Goal: Information Seeking & Learning: Learn about a topic

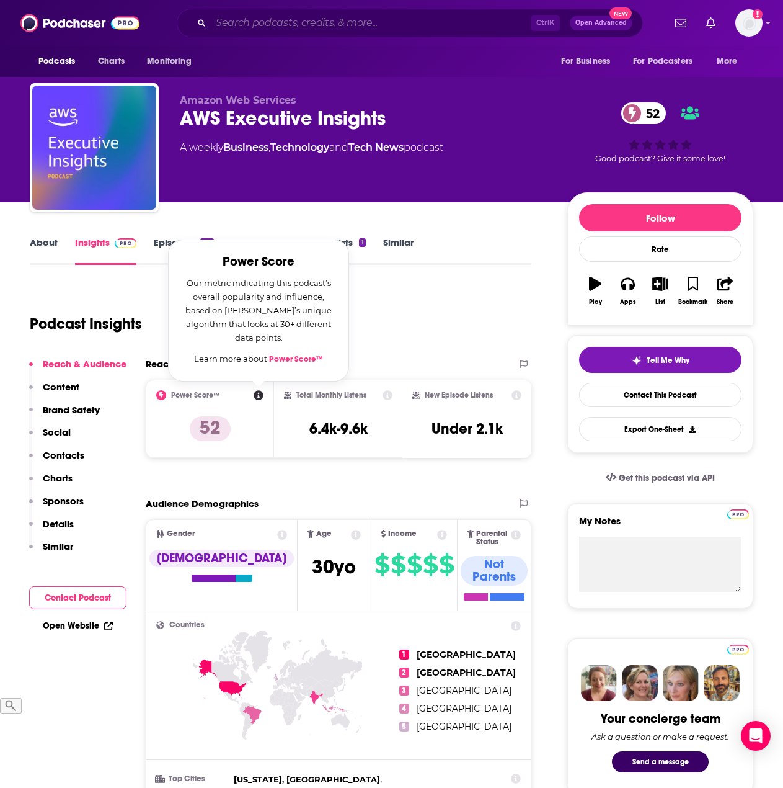
click at [295, 20] on input "Search podcasts, credits, & more..." at bounding box center [371, 23] width 320 height 20
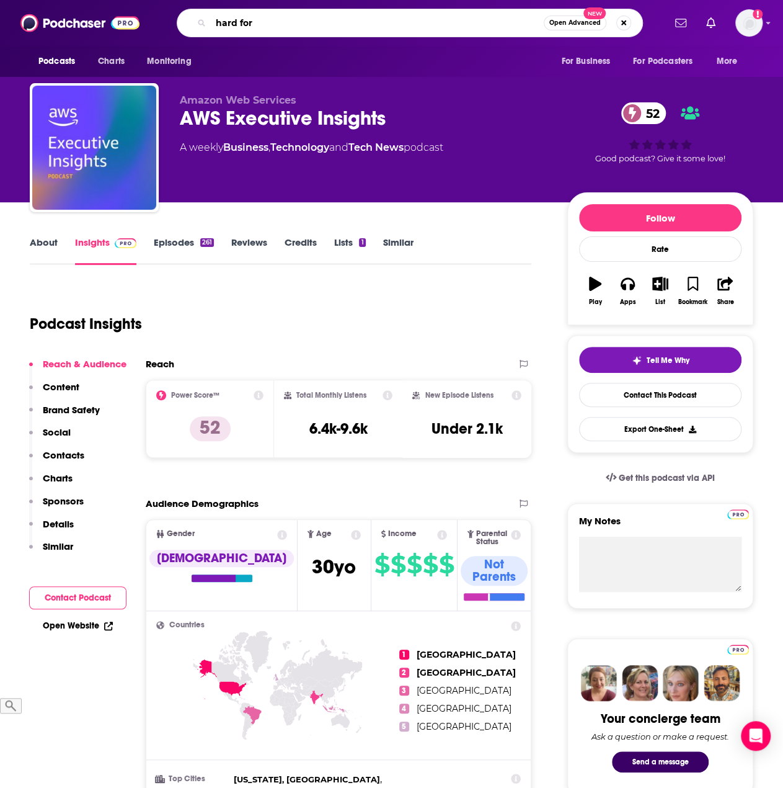
type input "hard fork"
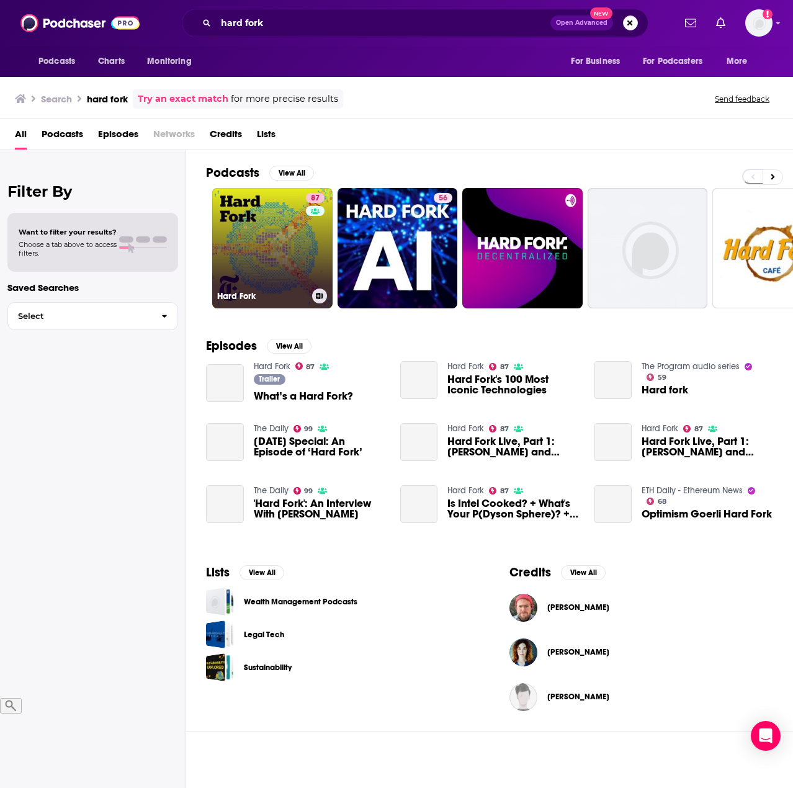
click at [255, 254] on link "87 Hard Fork" at bounding box center [272, 248] width 120 height 120
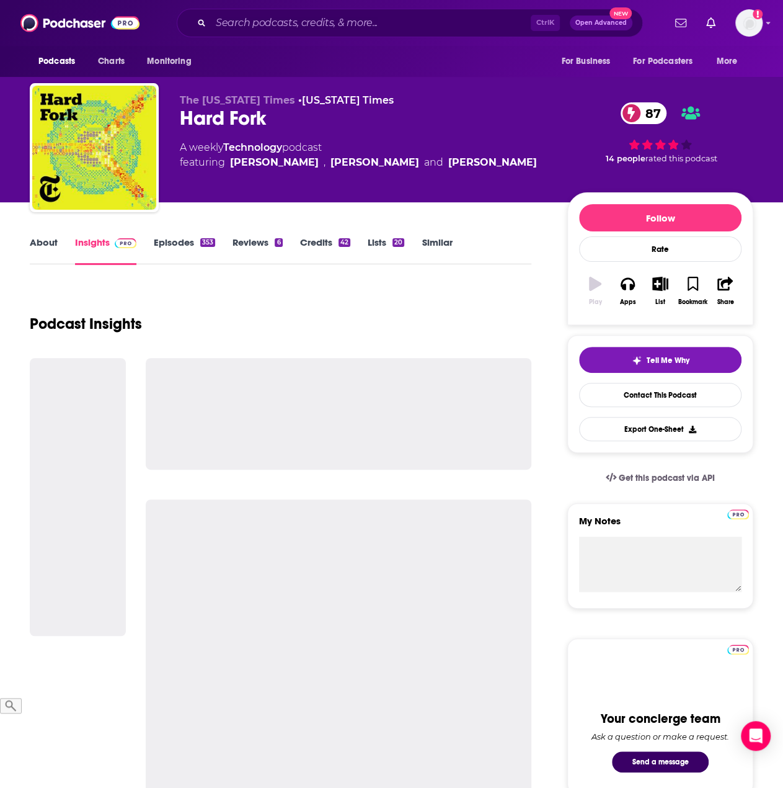
click at [162, 242] on link "Episodes 353" at bounding box center [184, 250] width 61 height 29
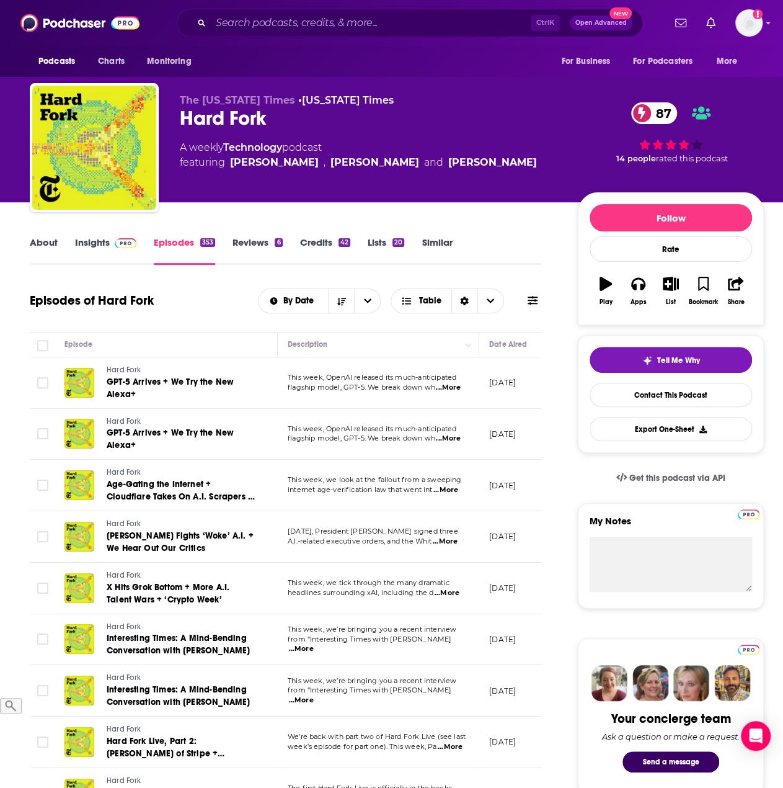
scroll to position [62, 0]
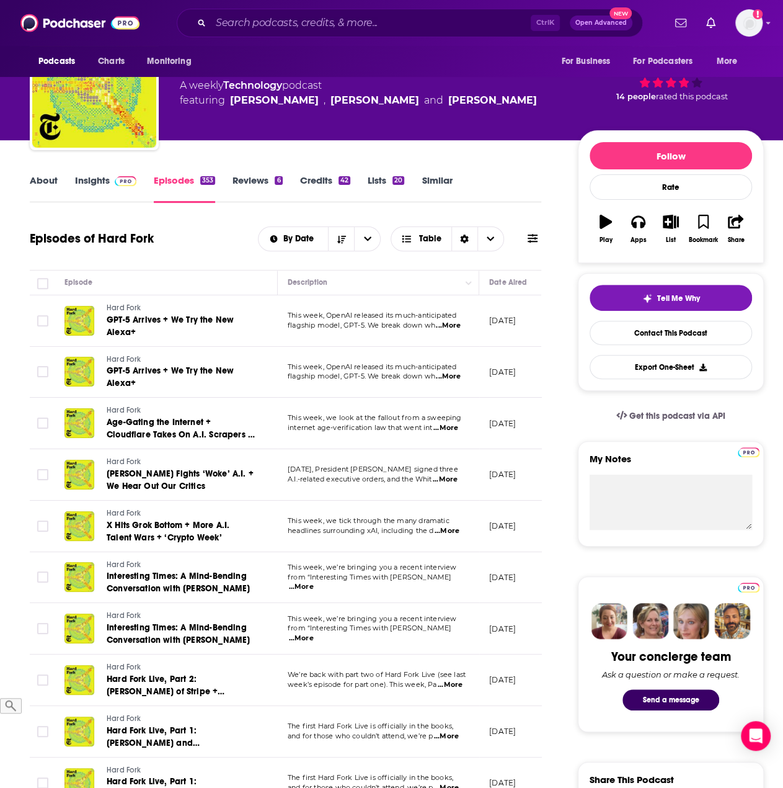
click at [450, 322] on span "...More" at bounding box center [448, 326] width 25 height 10
click at [154, 323] on span "GPT-5 Arrives + We Try the New Alexa+" at bounding box center [170, 325] width 127 height 23
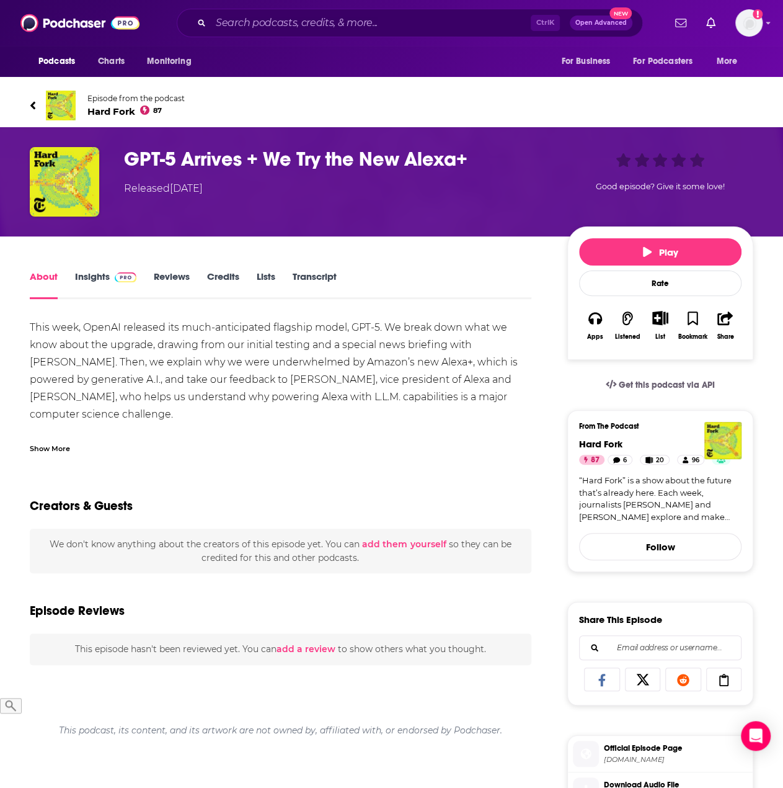
click at [92, 281] on link "Insights" at bounding box center [105, 284] width 61 height 29
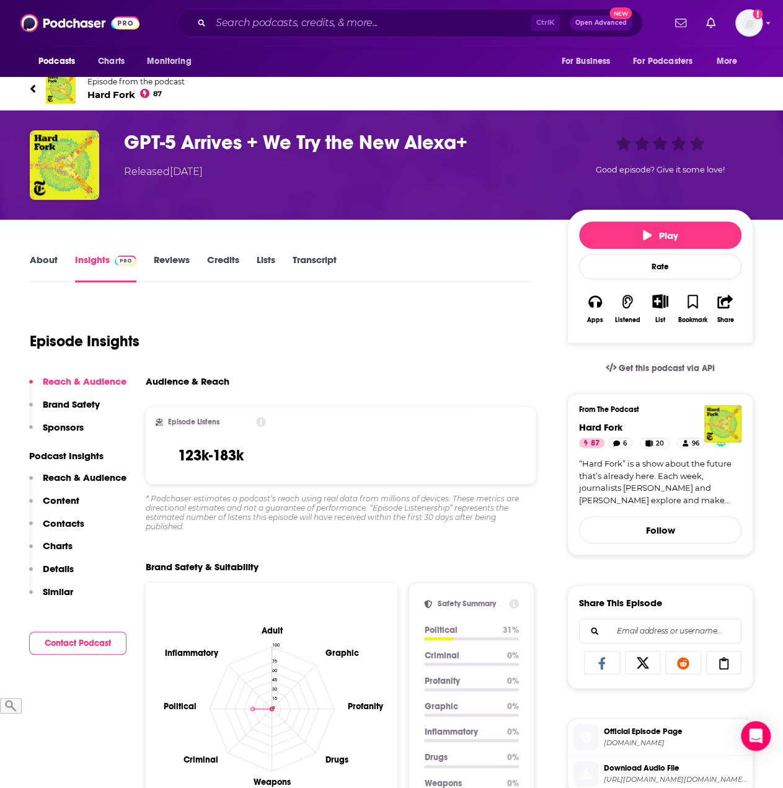
scroll to position [124, 0]
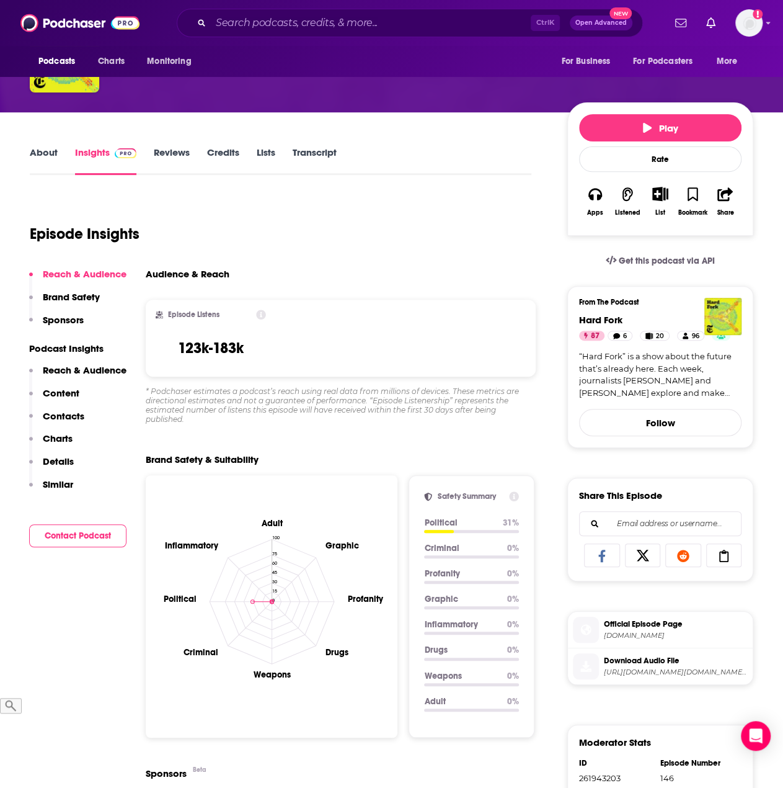
click at [260, 313] on icon at bounding box center [261, 314] width 10 height 10
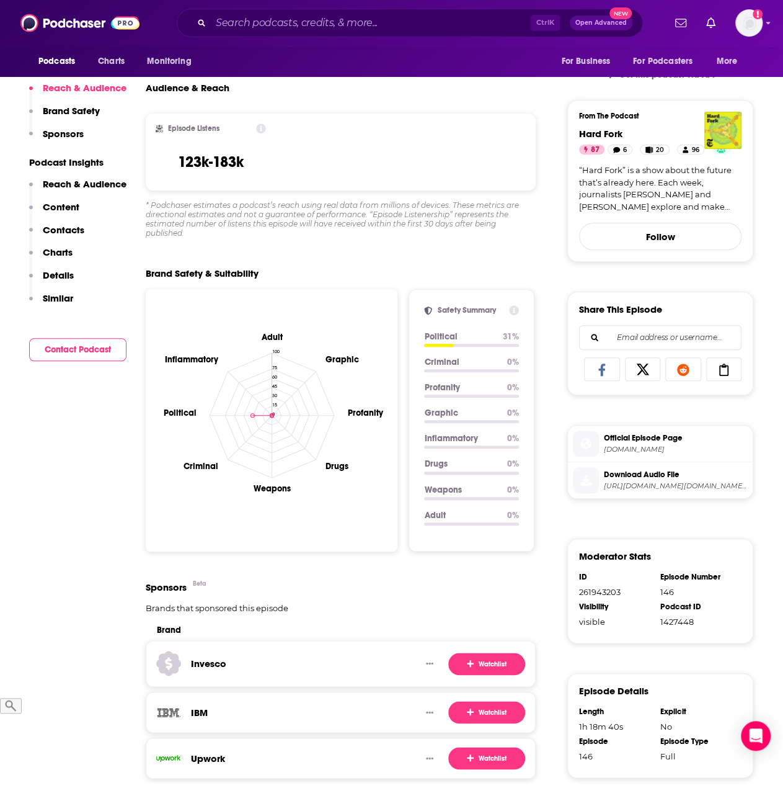
scroll to position [0, 0]
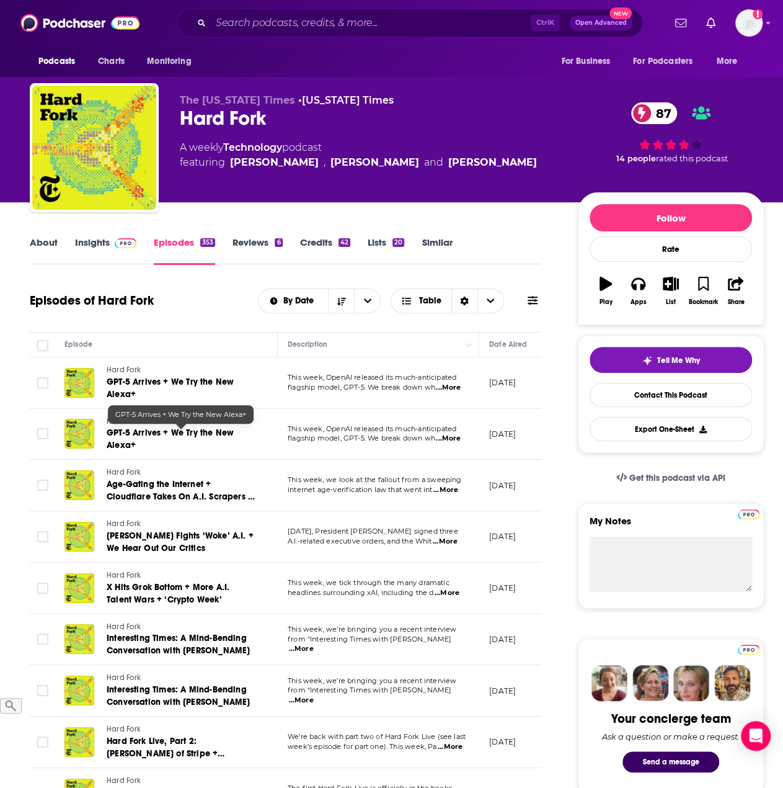
click at [187, 430] on span "GPT-5 Arrives + We Try the New Alexa+" at bounding box center [170, 438] width 127 height 23
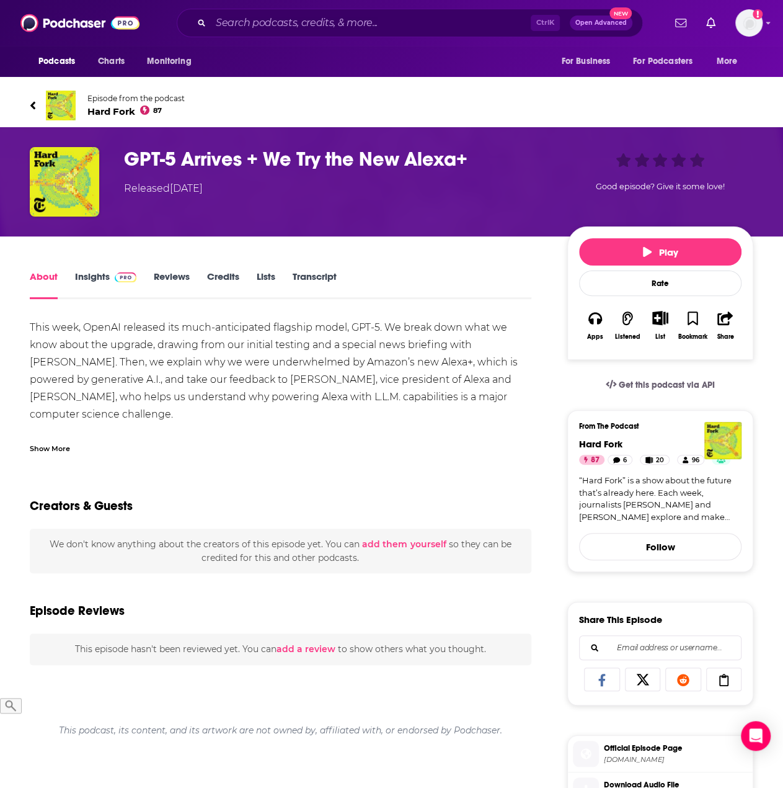
click at [99, 278] on link "Insights" at bounding box center [105, 284] width 61 height 29
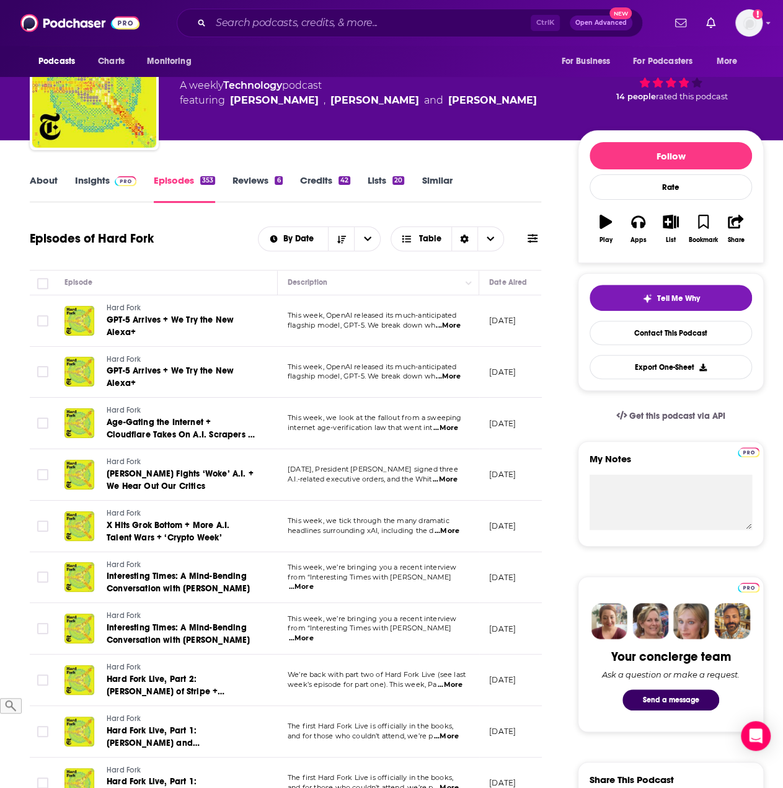
scroll to position [124, 0]
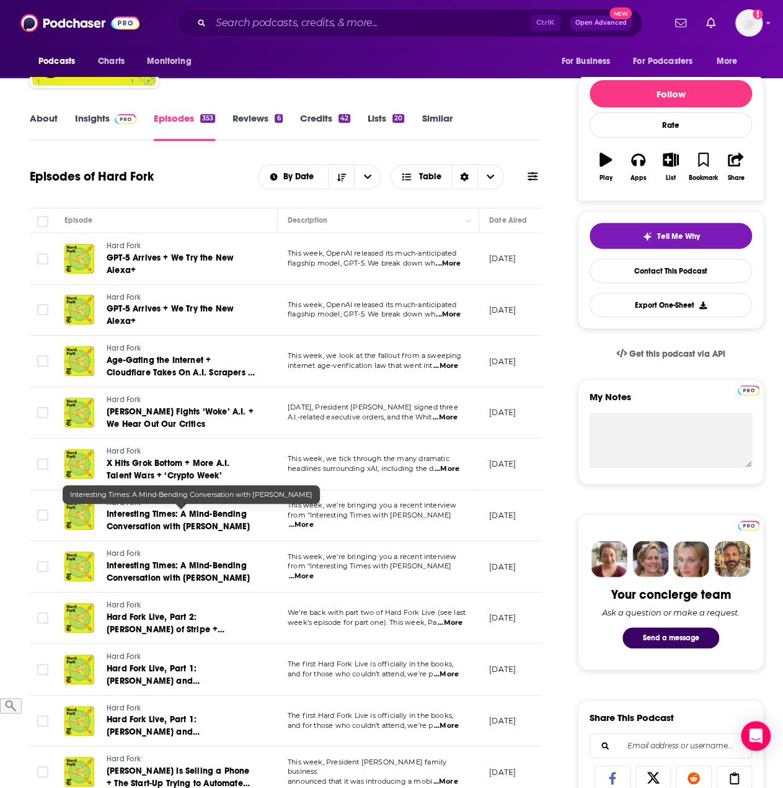
click at [151, 513] on span "Interesting Times: A Mind-Bending Conversation with [PERSON_NAME]" at bounding box center [178, 519] width 143 height 23
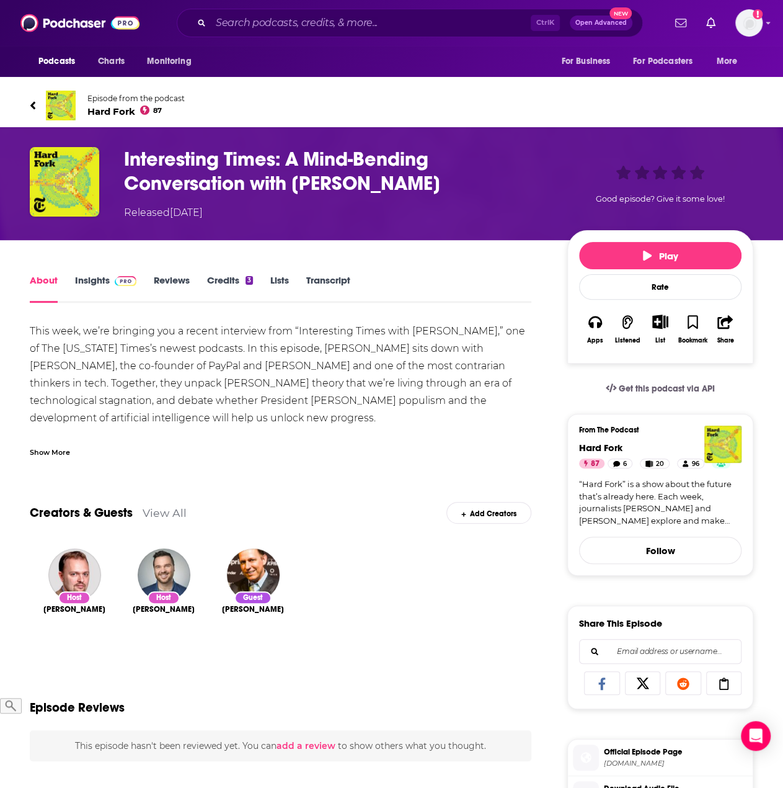
click at [88, 275] on link "Insights" at bounding box center [105, 288] width 61 height 29
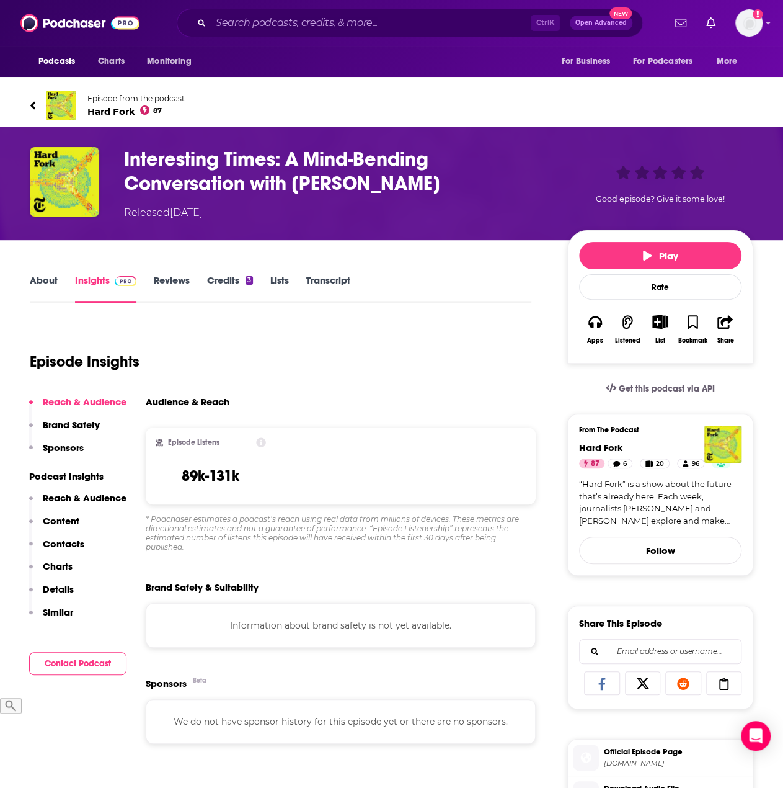
click at [262, 441] on icon at bounding box center [261, 442] width 10 height 10
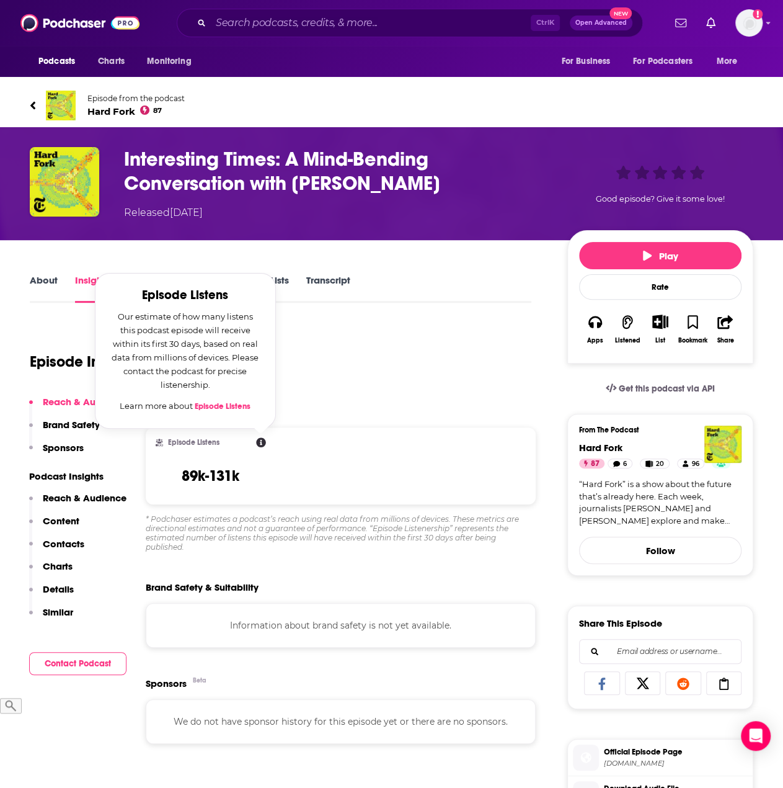
scroll to position [124, 0]
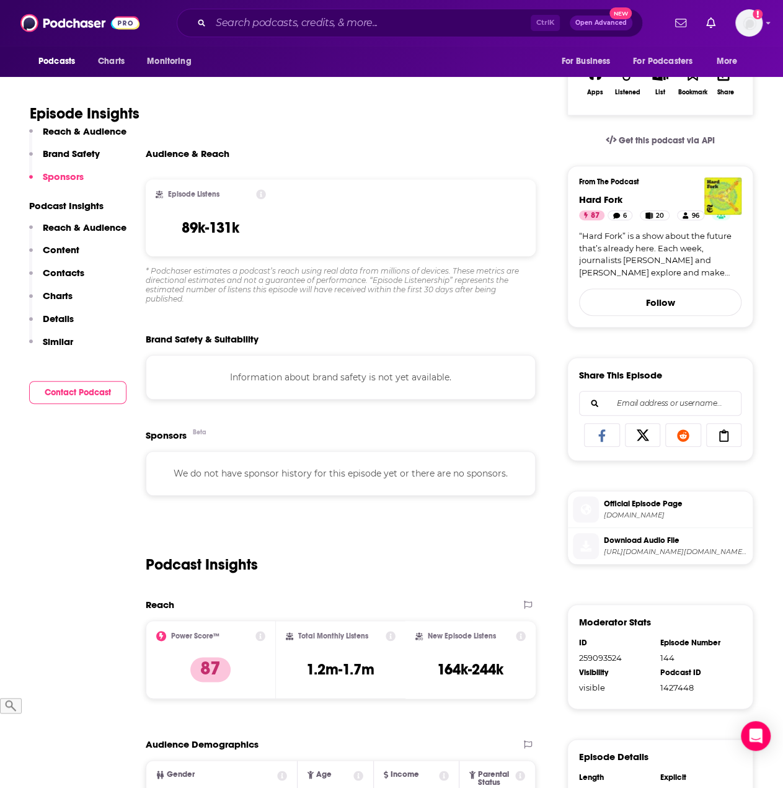
scroll to position [0, 0]
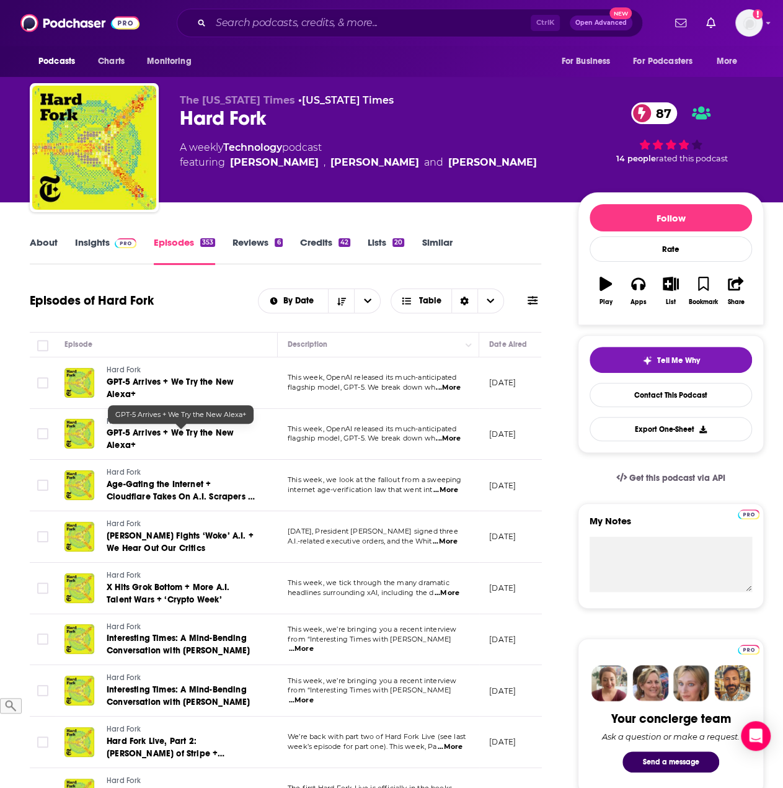
click at [135, 428] on span "GPT-5 Arrives + We Try the New Alexa+" at bounding box center [170, 438] width 127 height 23
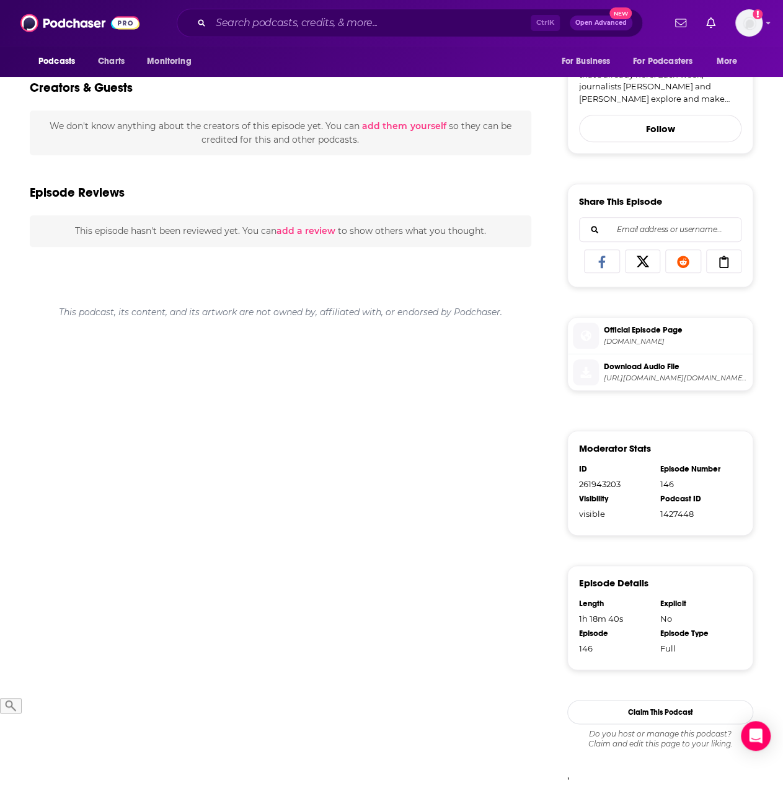
scroll to position [108, 0]
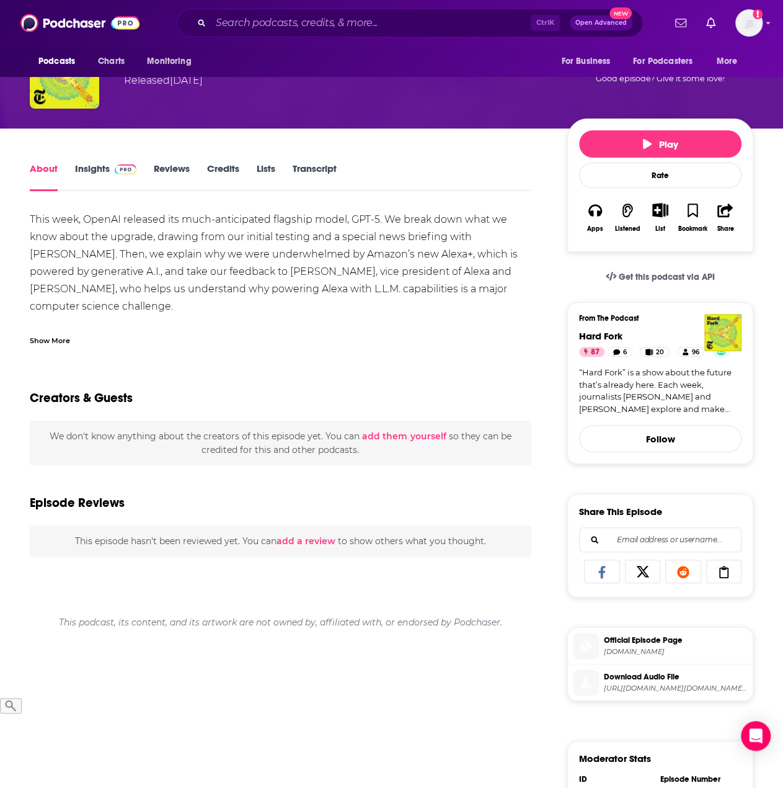
drag, startPoint x: 86, startPoint y: 171, endPoint x: 241, endPoint y: 277, distance: 188.7
click at [86, 171] on link "Insights" at bounding box center [105, 176] width 61 height 29
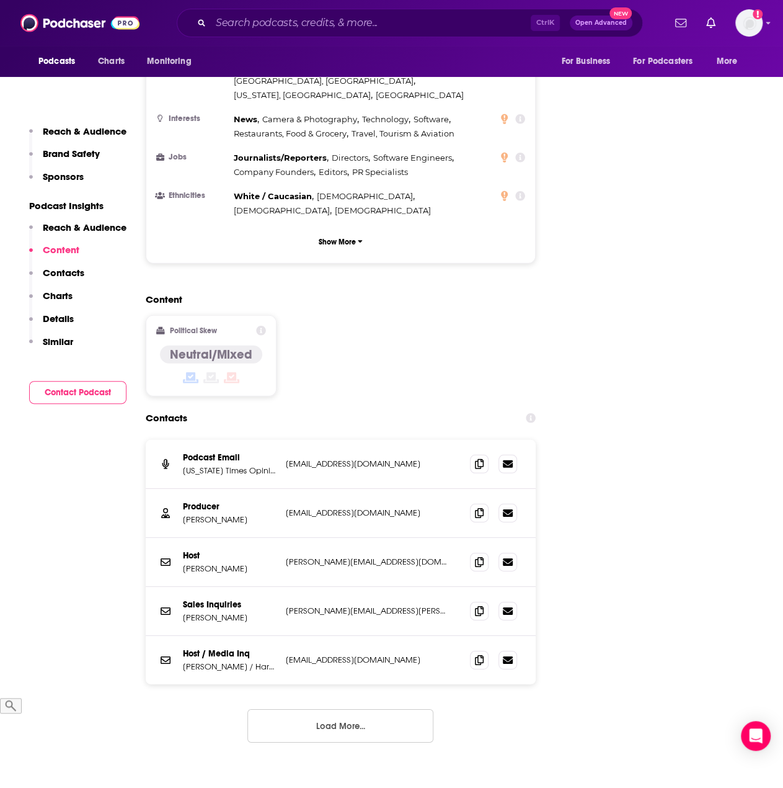
scroll to position [1178, 0]
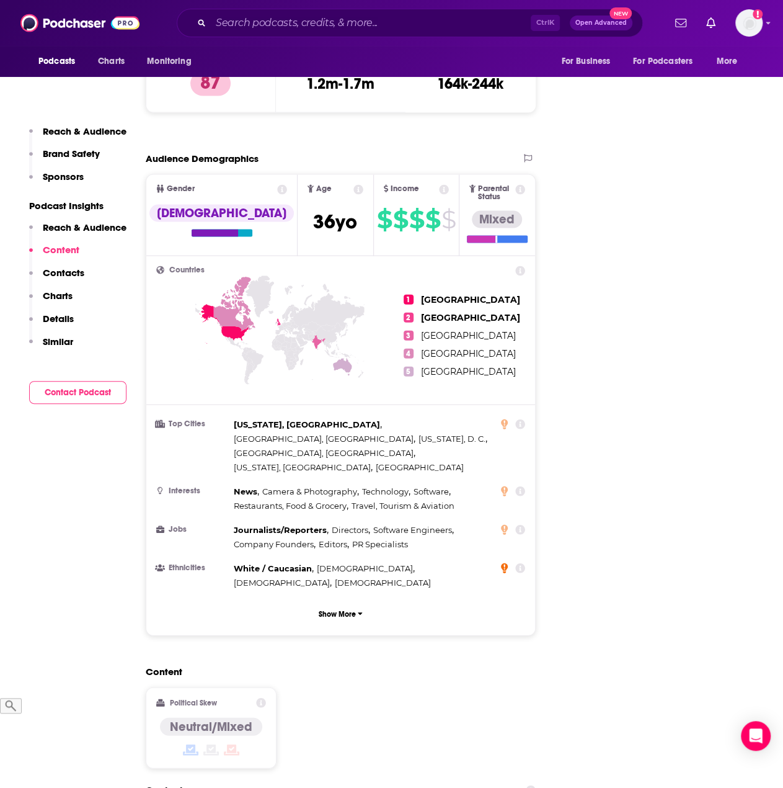
click at [505, 563] on icon at bounding box center [504, 568] width 7 height 10
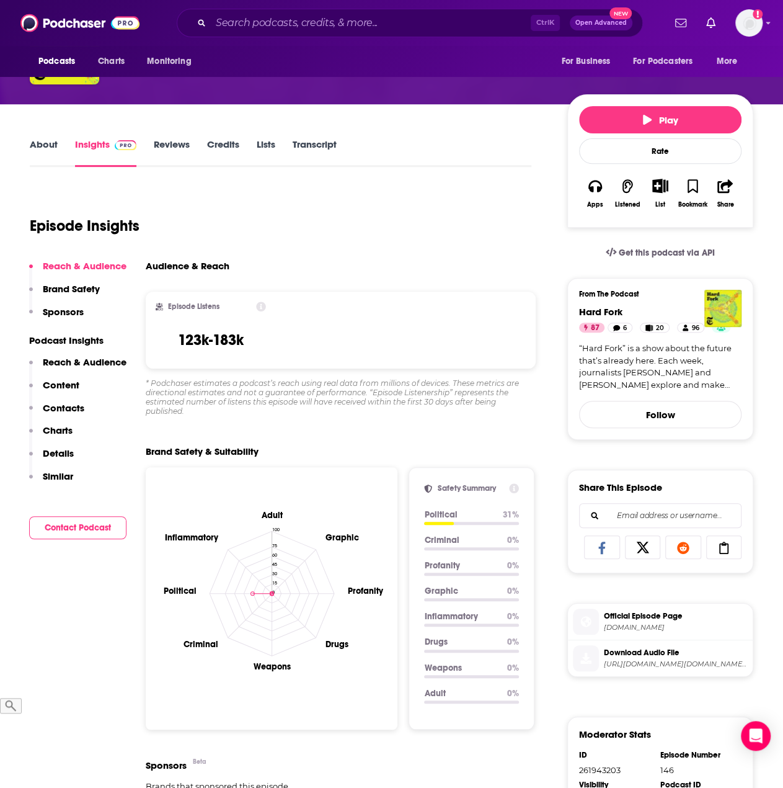
scroll to position [124, 0]
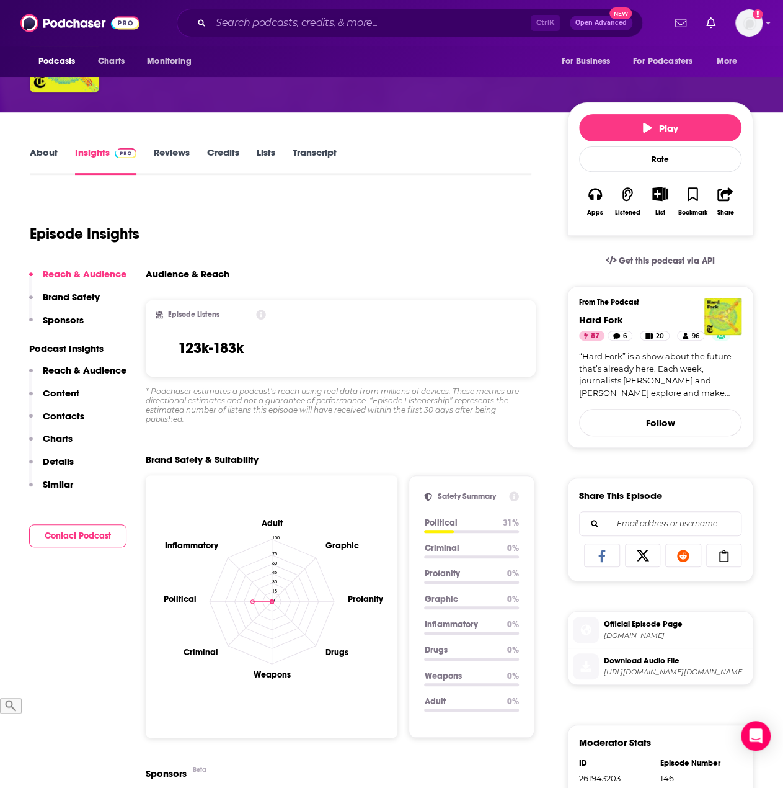
click at [262, 315] on icon at bounding box center [261, 314] width 10 height 10
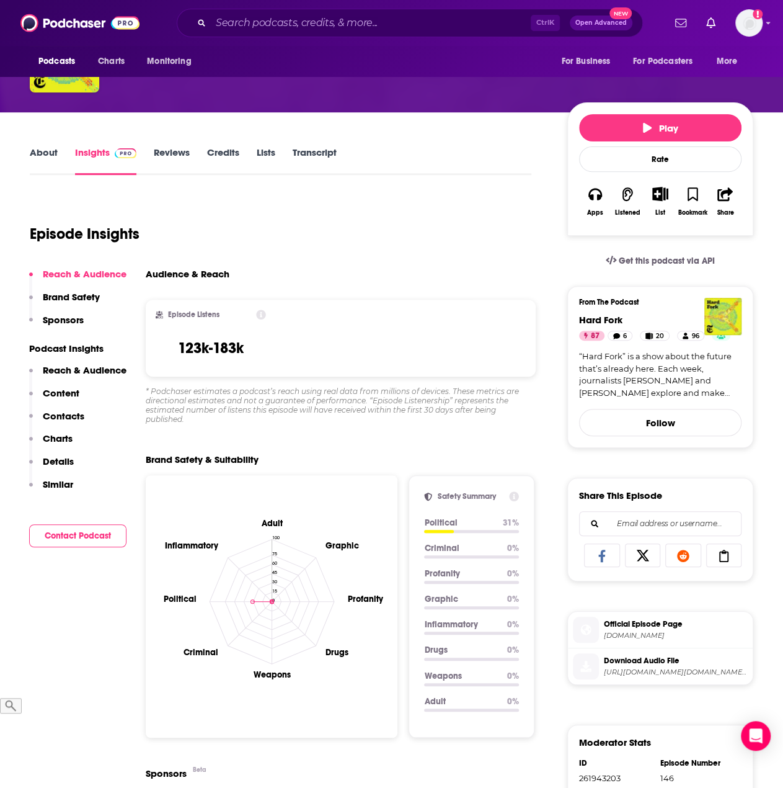
click at [269, 158] on link "Lists" at bounding box center [266, 160] width 19 height 29
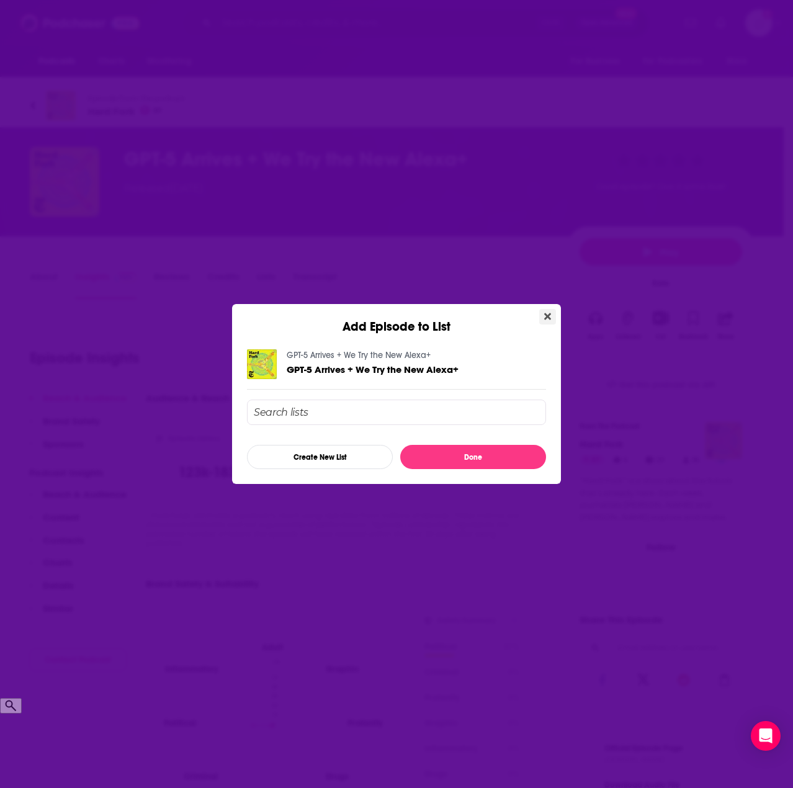
click at [548, 313] on icon "Close" at bounding box center [547, 316] width 7 height 10
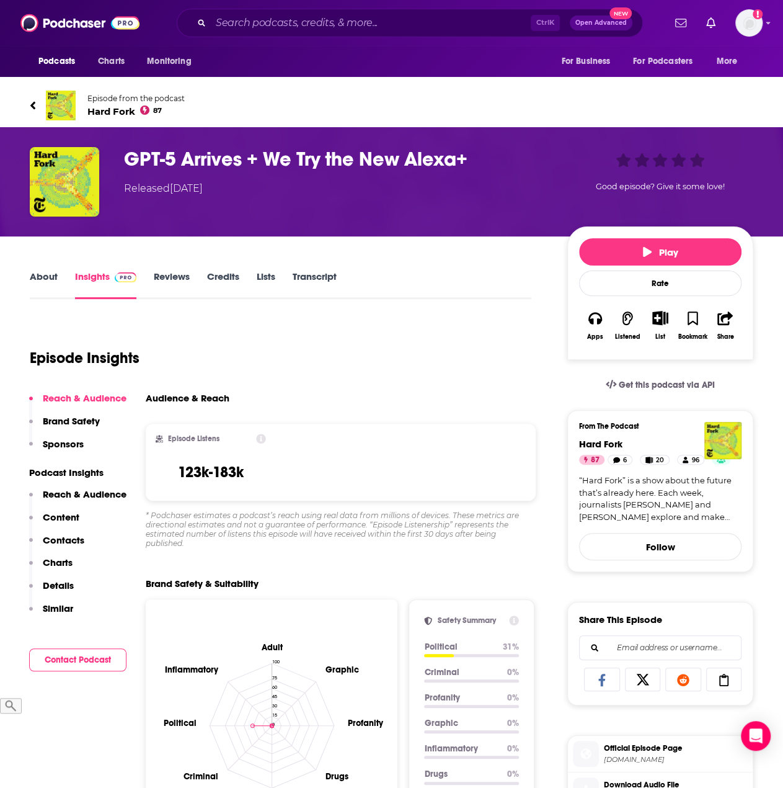
click at [169, 276] on link "Reviews" at bounding box center [172, 284] width 36 height 29
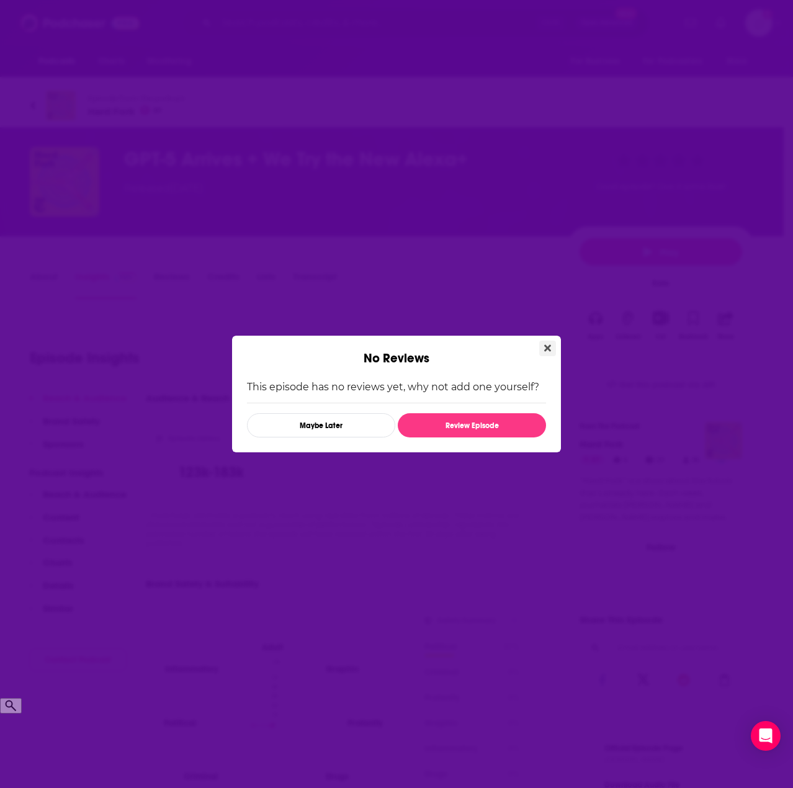
click at [547, 340] on button "Close" at bounding box center [547, 348] width 17 height 16
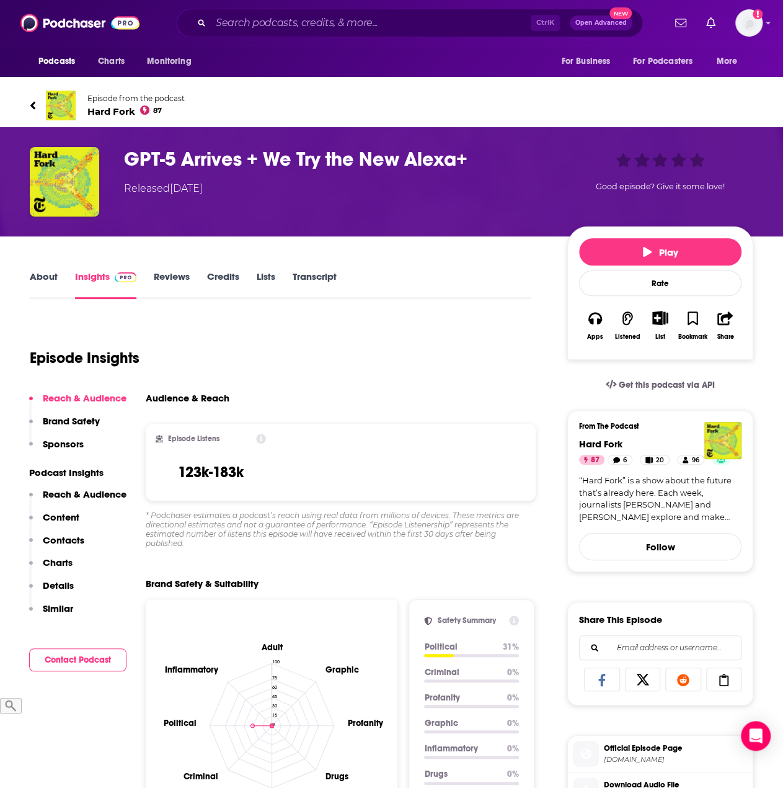
click at [46, 274] on link "About" at bounding box center [44, 284] width 28 height 29
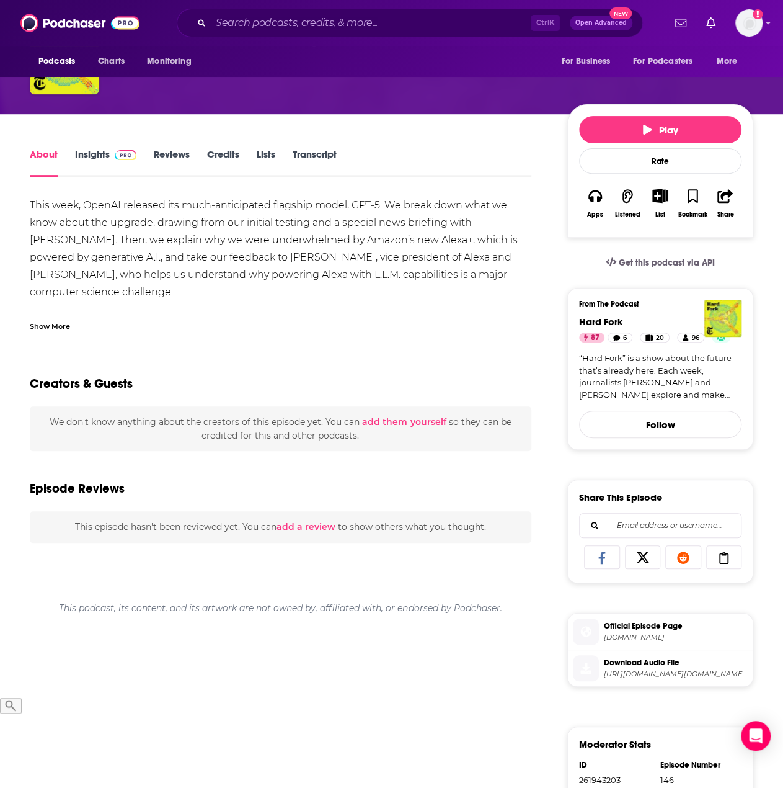
scroll to position [124, 0]
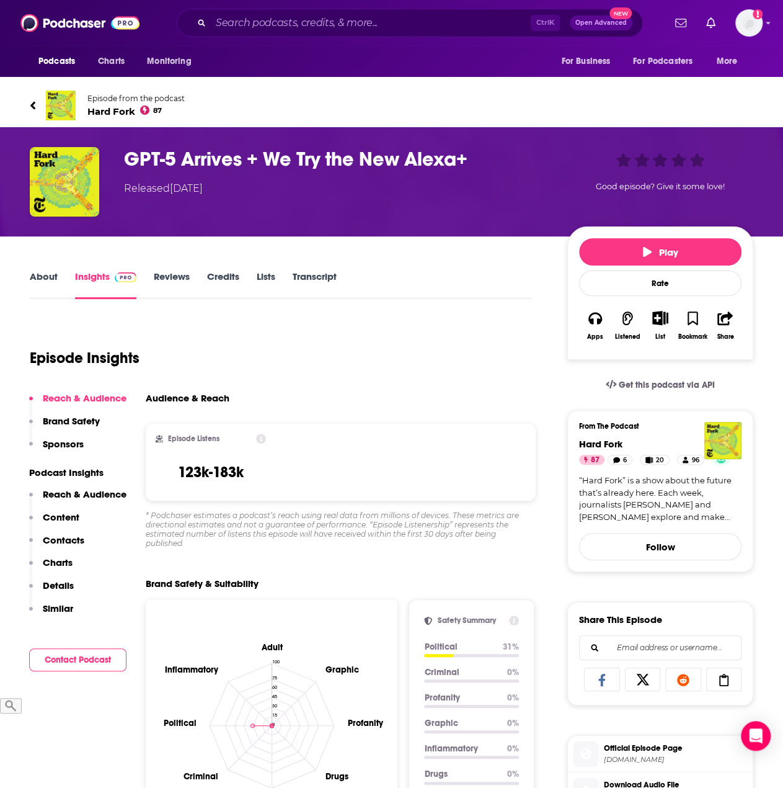
click at [35, 105] on icon at bounding box center [33, 105] width 6 height 12
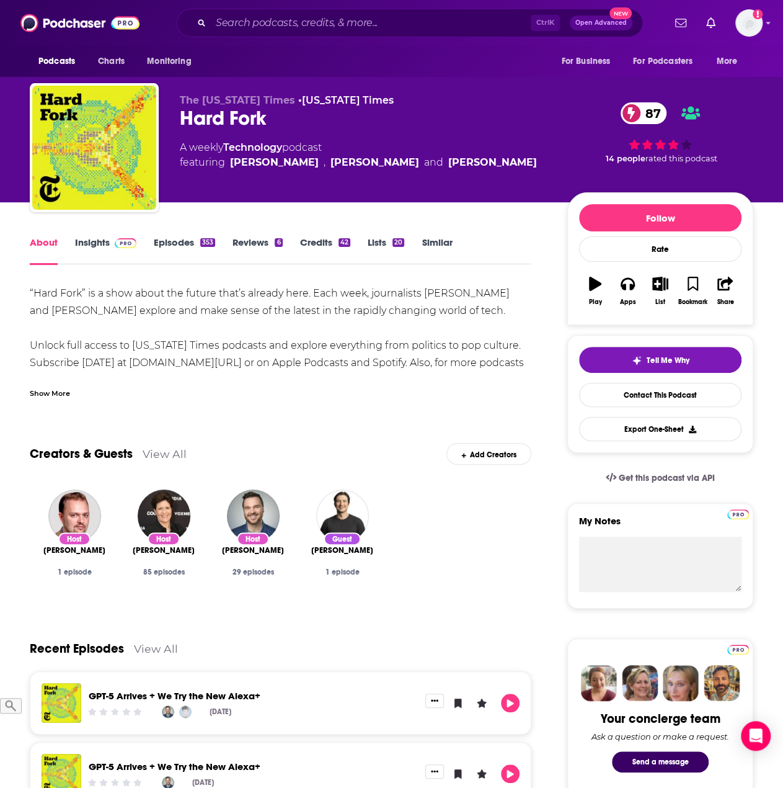
click at [269, 251] on link "Reviews 6" at bounding box center [258, 250] width 50 height 29
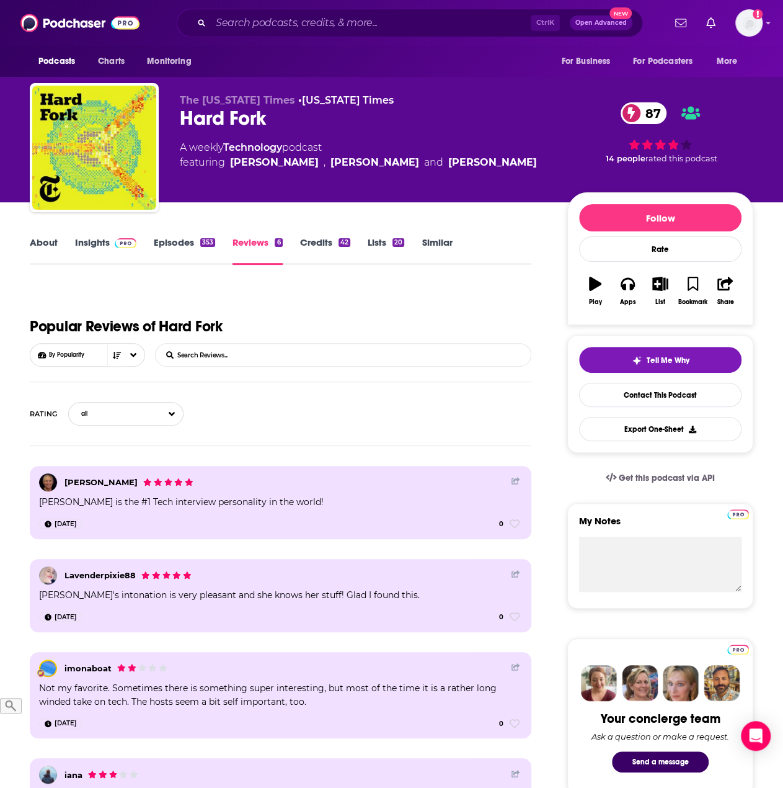
click at [51, 247] on link "About" at bounding box center [44, 250] width 28 height 29
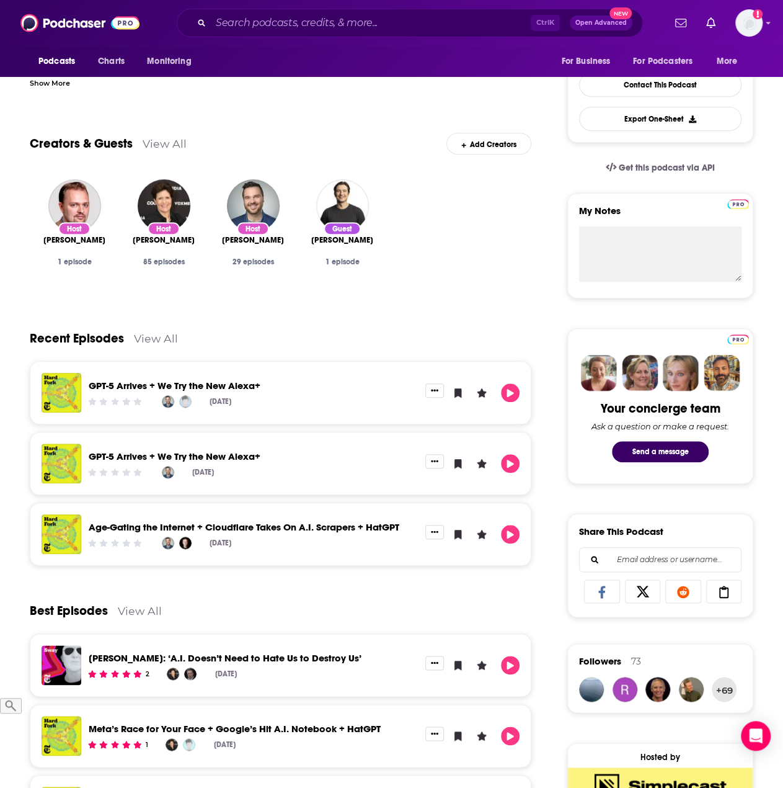
scroll to position [496, 0]
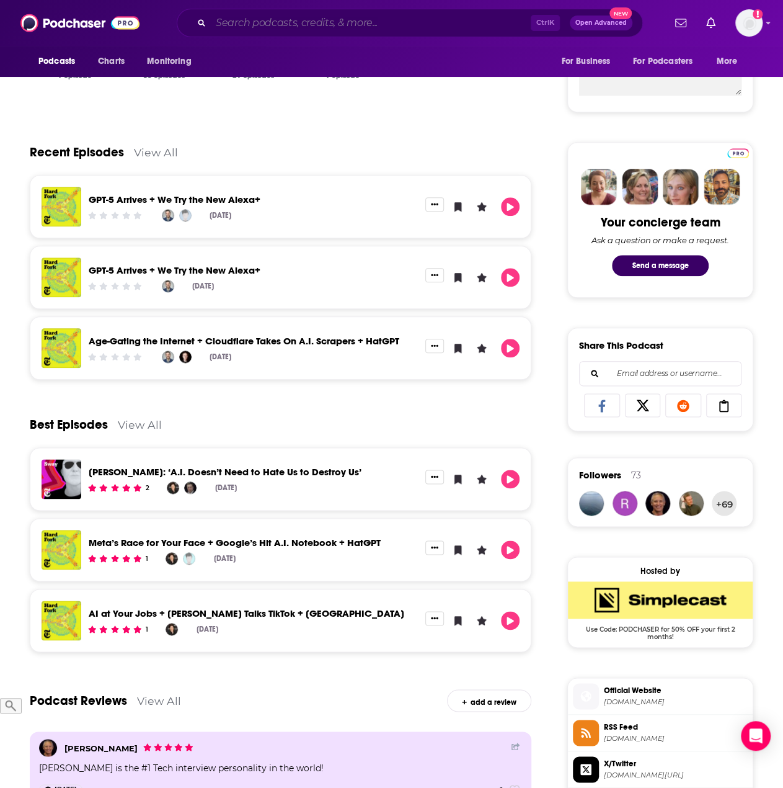
click at [388, 27] on input "Search podcasts, credits, & more..." at bounding box center [371, 23] width 320 height 20
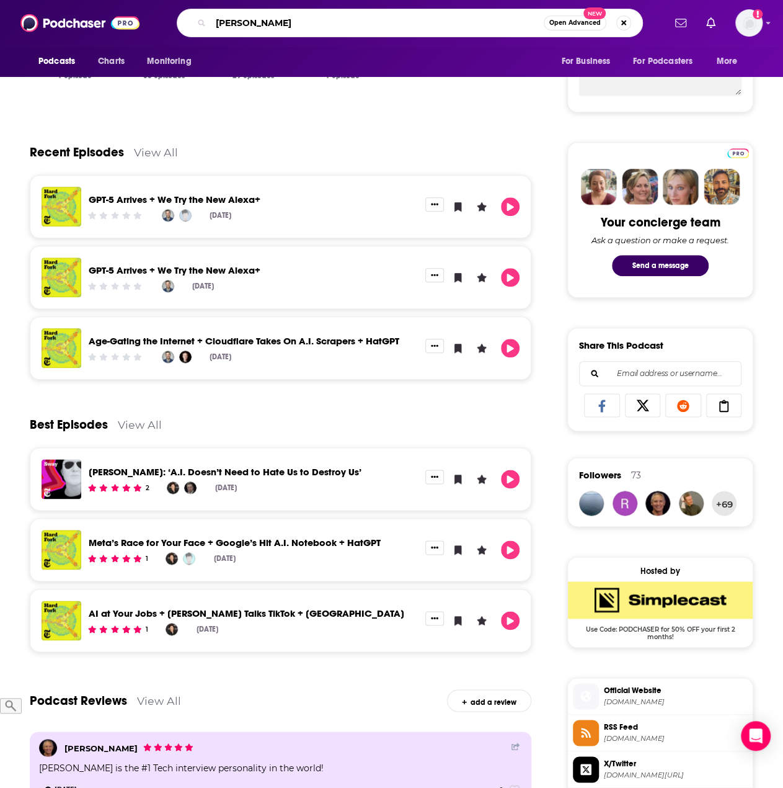
type input "[PERSON_NAME]"
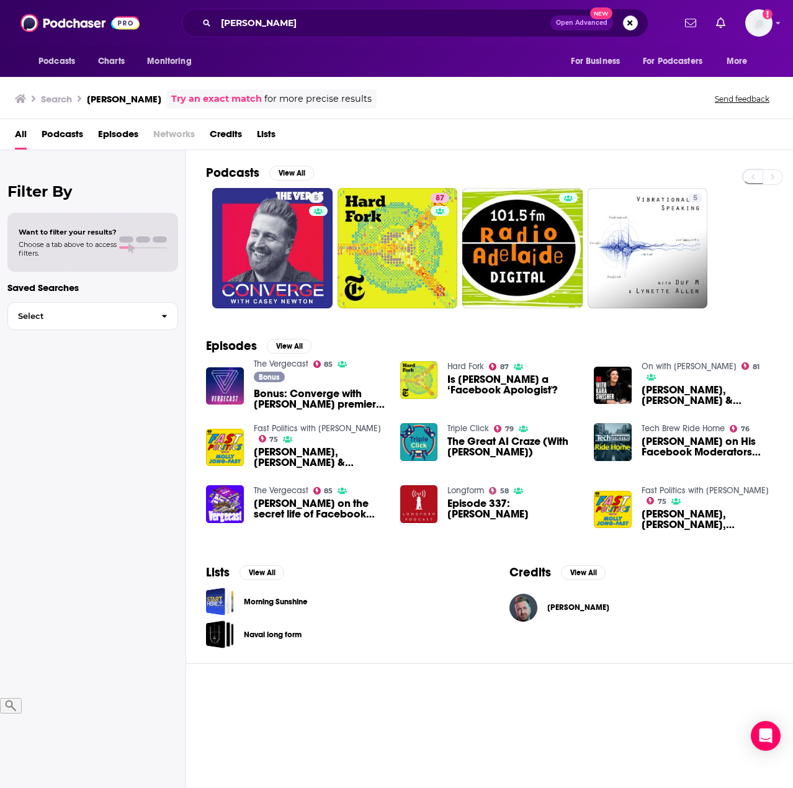
click at [557, 605] on span "[PERSON_NAME]" at bounding box center [578, 607] width 62 height 10
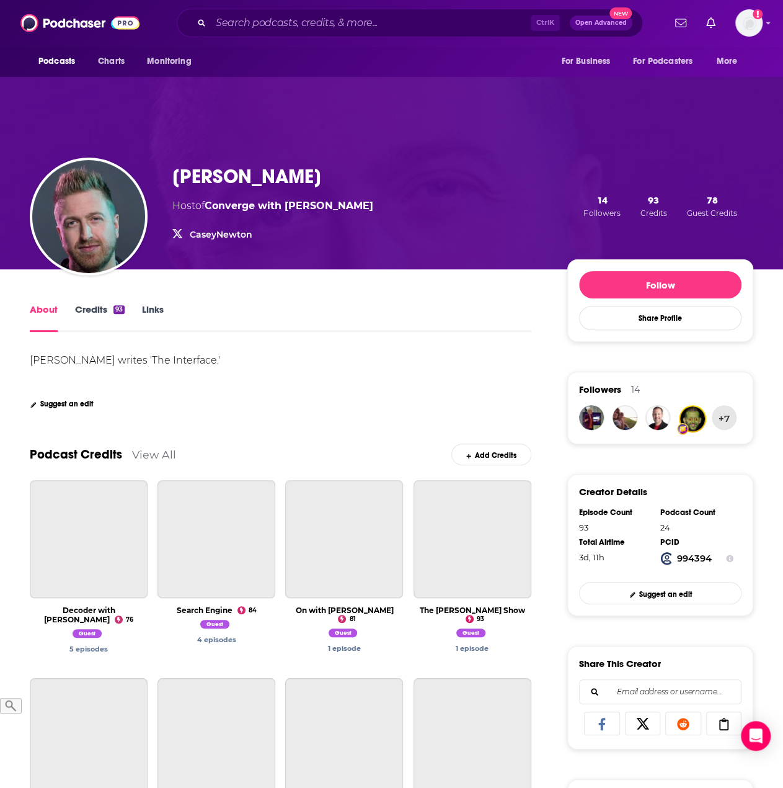
scroll to position [186, 0]
